Goal: Navigation & Orientation: Find specific page/section

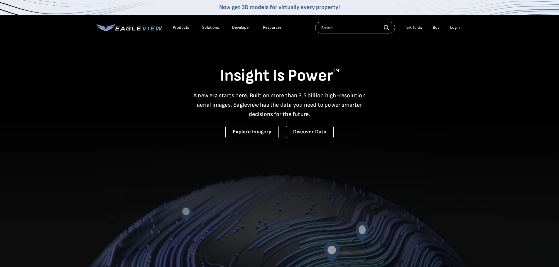
click at [452, 27] on div "Login" at bounding box center [455, 27] width 10 height 5
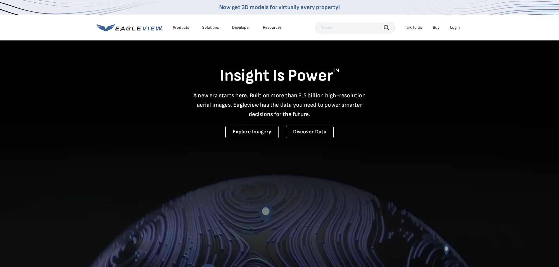
click at [384, 117] on div "Insight Is Power TM A new era starts here. Built on more than 3.5 billion high-…" at bounding box center [280, 89] width 366 height 98
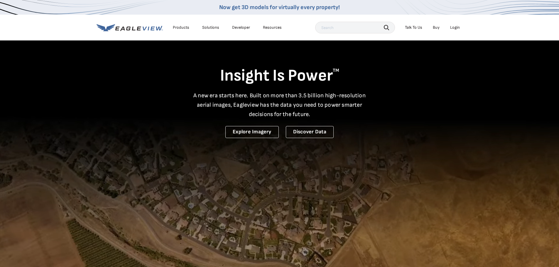
click at [455, 27] on div "Login" at bounding box center [455, 27] width 10 height 5
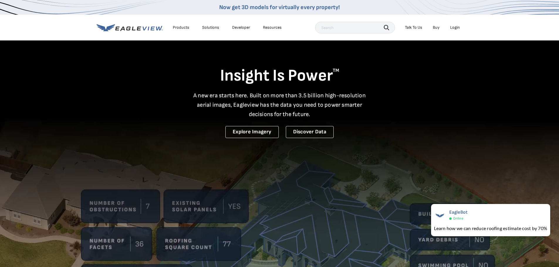
click at [455, 26] on div "Login" at bounding box center [455, 27] width 10 height 5
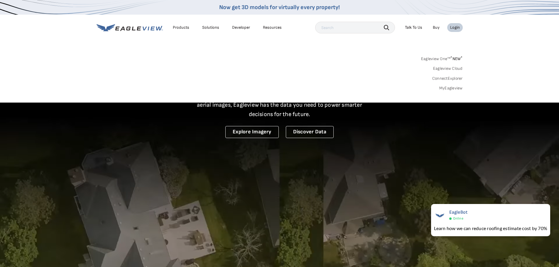
click at [446, 57] on link "Eagleview One™ * NEW *" at bounding box center [442, 58] width 42 height 7
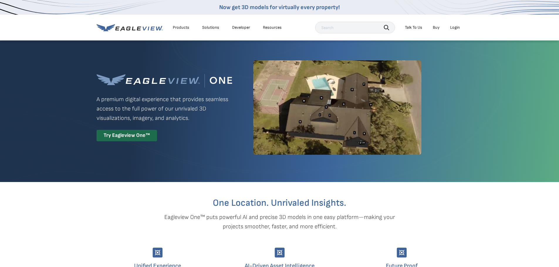
click at [456, 29] on div "Login" at bounding box center [455, 27] width 10 height 5
click at [448, 119] on div "Eagleview One™ A premium digital experience that provides seamless access to th…" at bounding box center [280, 108] width 366 height 136
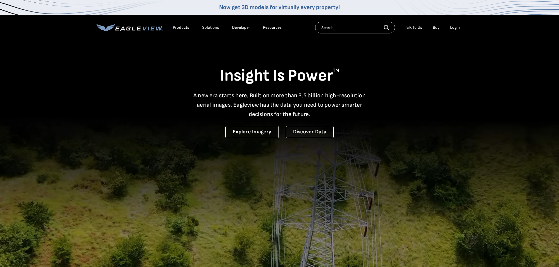
click at [458, 29] on div "Login" at bounding box center [455, 27] width 10 height 5
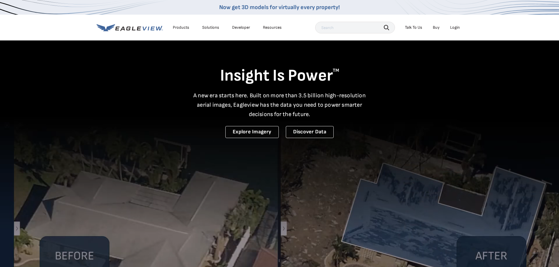
click at [434, 139] on video at bounding box center [279, 193] width 559 height 387
